Goal: Task Accomplishment & Management: Manage account settings

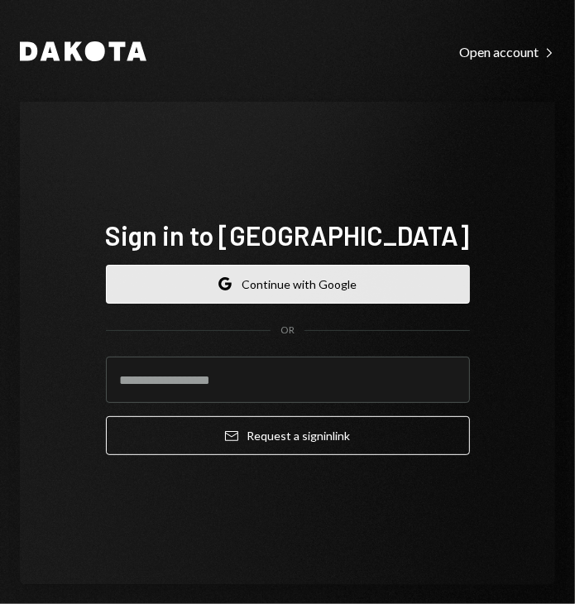
click at [246, 293] on button "Google Continue with Google" at bounding box center [288, 284] width 364 height 39
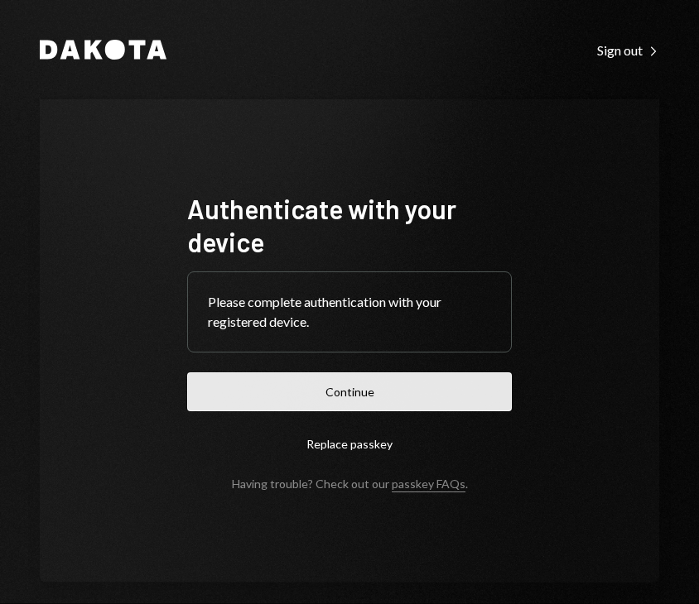
click at [393, 391] on button "Continue" at bounding box center [349, 391] width 324 height 39
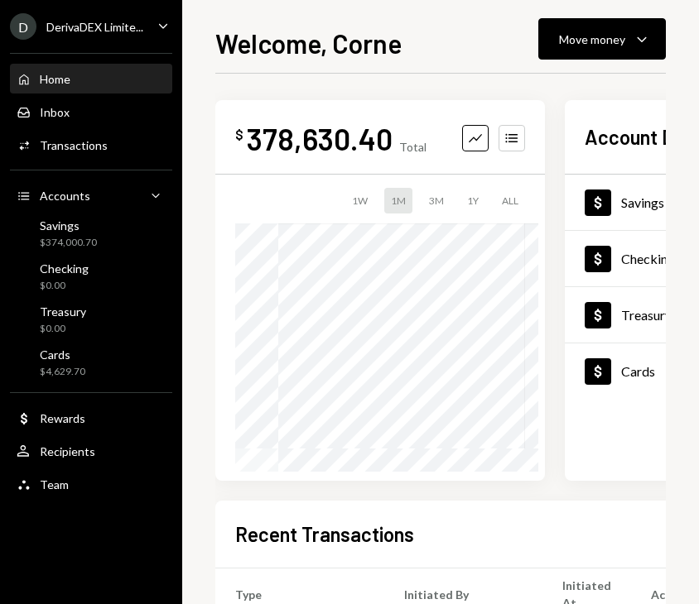
click at [141, 34] on div "DerivaDEX Limite..." at bounding box center [94, 27] width 97 height 14
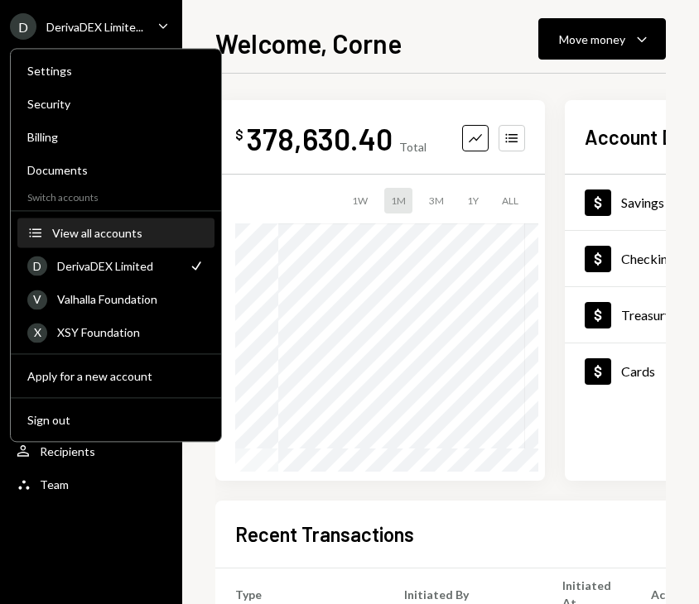
click at [83, 223] on button "Accounts View all accounts" at bounding box center [115, 234] width 197 height 30
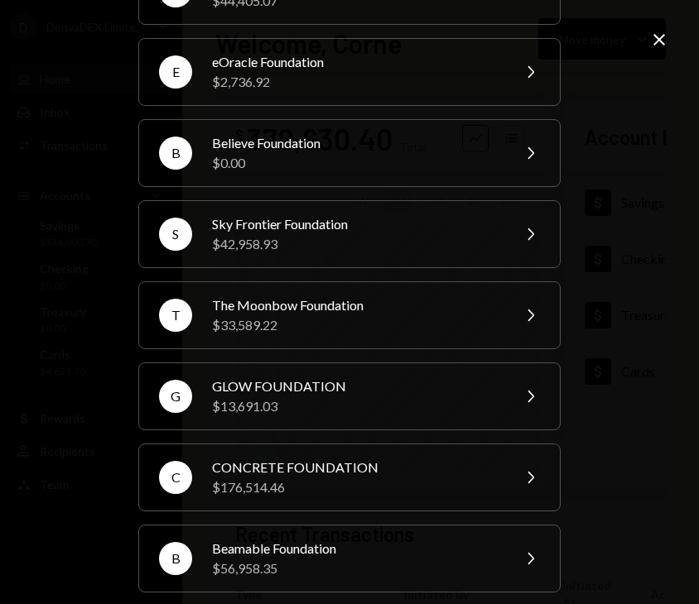
scroll to position [248, 0]
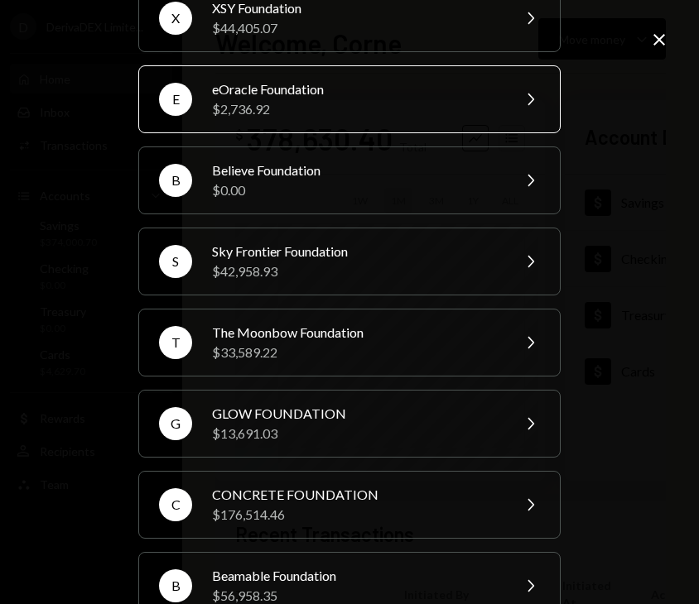
click at [248, 109] on div "$2,736.92" at bounding box center [356, 109] width 288 height 20
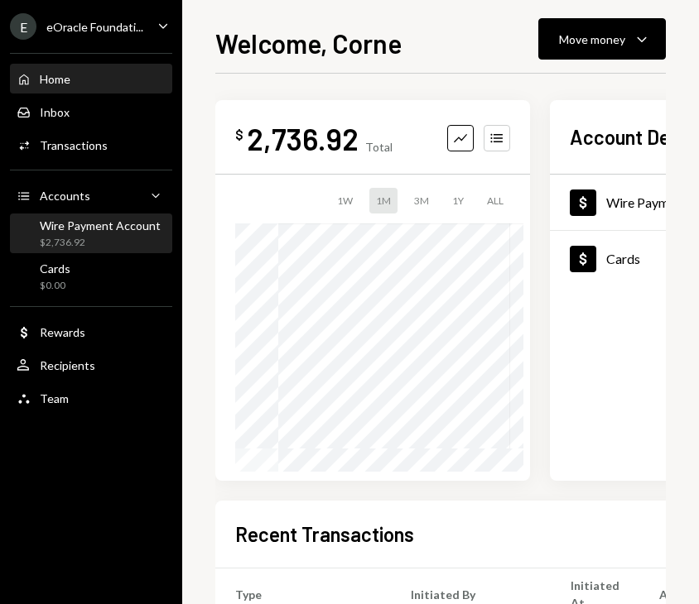
click at [108, 236] on div "$2,736.92" at bounding box center [100, 243] width 121 height 14
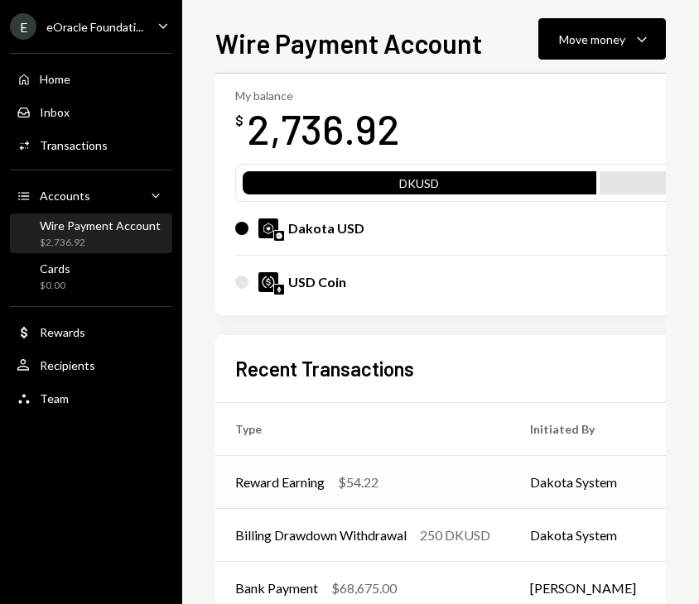
scroll to position [166, 0]
